Goal: Transaction & Acquisition: Obtain resource

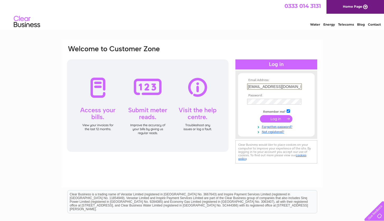
click at [281, 87] on input "accounts@a-c-l.net" at bounding box center [274, 86] width 55 height 6
type input "az@a-i-a.co.uk"
click at [274, 120] on input "submit" at bounding box center [276, 118] width 32 height 7
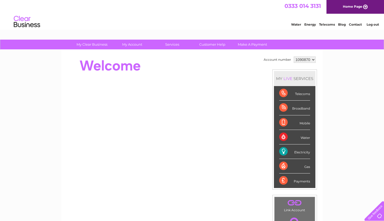
click at [305, 61] on select "1090870 1111810" at bounding box center [305, 59] width 22 height 6
select select "1111810"
click at [294, 56] on select "1090870 1111810" at bounding box center [305, 59] width 22 height 6
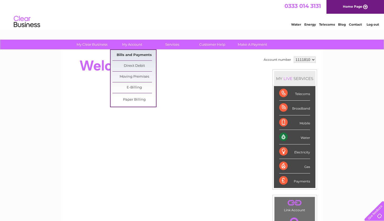
click at [128, 57] on link "Bills and Payments" at bounding box center [134, 55] width 44 height 11
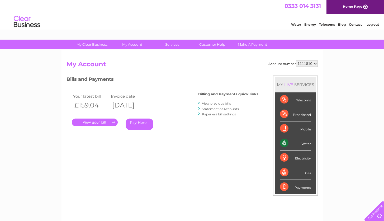
click at [211, 105] on link "View previous bills" at bounding box center [216, 103] width 29 height 4
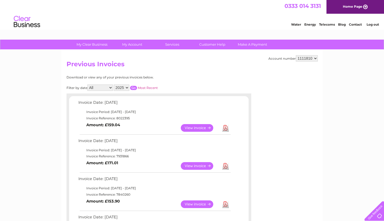
click at [225, 128] on link "Download" at bounding box center [225, 128] width 7 height 8
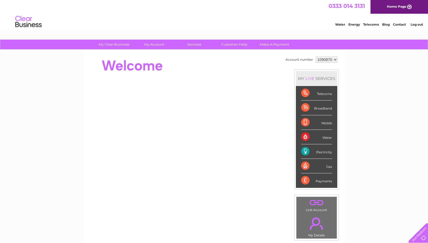
click at [416, 23] on link "Log out" at bounding box center [417, 24] width 12 height 4
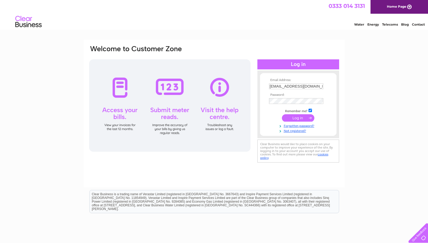
click at [300, 88] on input "[EMAIL_ADDRESS][DOMAIN_NAME]" at bounding box center [296, 86] width 54 height 6
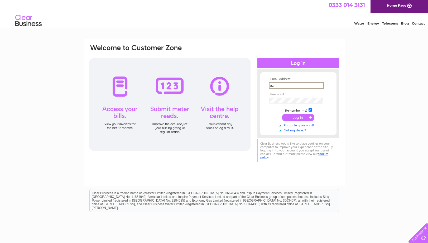
type input "a"
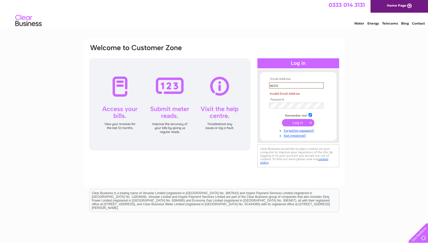
type input "[EMAIL_ADDRESS][DOMAIN_NAME]"
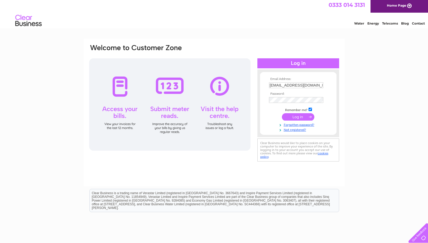
click at [295, 120] on input "submit" at bounding box center [298, 116] width 32 height 7
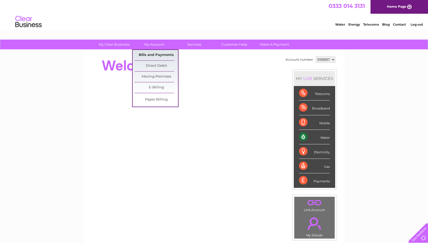
click at [156, 55] on link "Bills and Payments" at bounding box center [157, 55] width 44 height 11
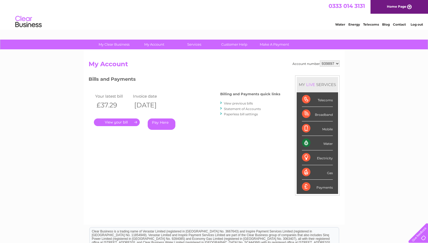
click at [230, 103] on link "View previous bills" at bounding box center [238, 103] width 29 height 4
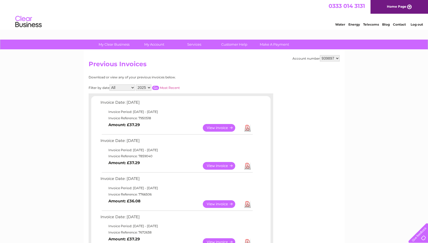
click at [247, 125] on link "Download" at bounding box center [247, 128] width 7 height 8
click at [248, 131] on link "Download" at bounding box center [247, 128] width 7 height 8
click at [420, 25] on link "Log out" at bounding box center [417, 24] width 12 height 4
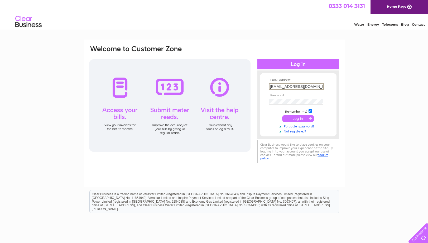
click at [302, 88] on input "accounts@a-c-l.net" at bounding box center [296, 86] width 55 height 6
type input "a"
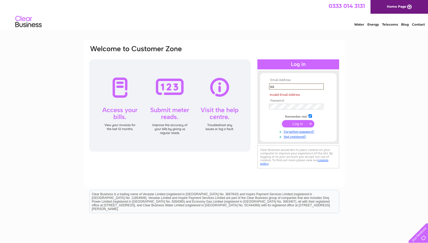
type input "aa@aiarealestate.co.uk"
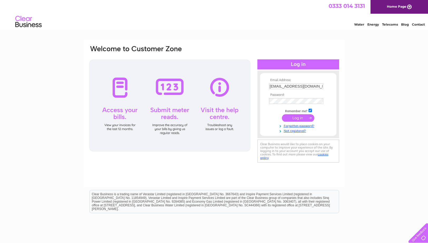
click at [293, 120] on input "submit" at bounding box center [298, 117] width 32 height 7
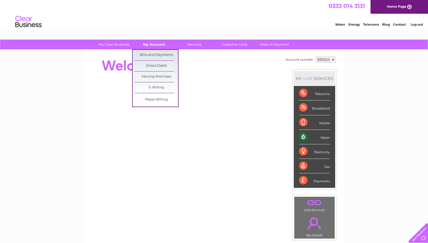
click at [155, 47] on link "My Account" at bounding box center [154, 45] width 44 height 10
click at [155, 54] on link "Bills and Payments" at bounding box center [157, 55] width 44 height 11
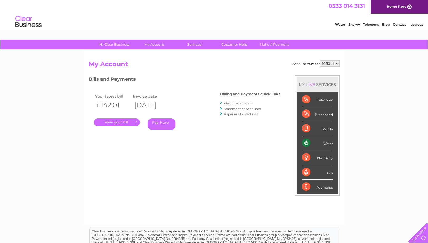
click at [239, 103] on link "View previous bills" at bounding box center [238, 103] width 29 height 4
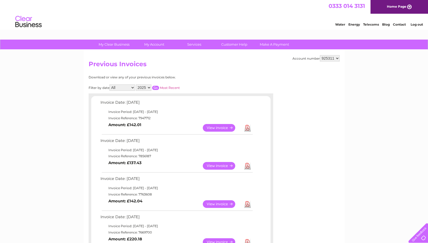
click at [250, 127] on link "Download" at bounding box center [247, 128] width 7 height 8
